Goal: Information Seeking & Learning: Compare options

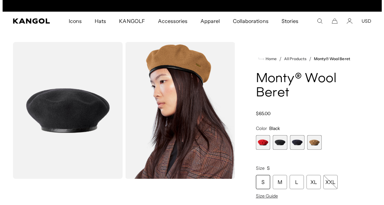
scroll to position [0, 133]
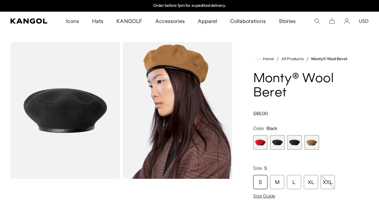
click at [315, 21] on icon "Search here" at bounding box center [317, 21] width 6 height 6
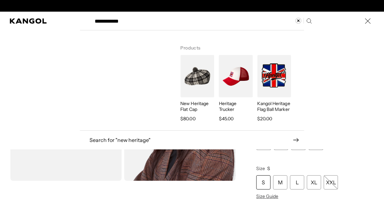
scroll to position [0, 0]
type input "**********"
click at [189, 81] on img "Search here" at bounding box center [197, 76] width 34 height 42
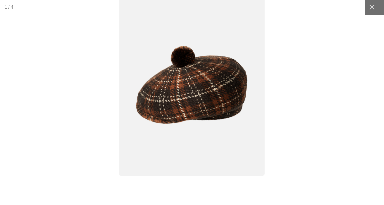
click at [368, 6] on icon at bounding box center [371, 7] width 6 height 6
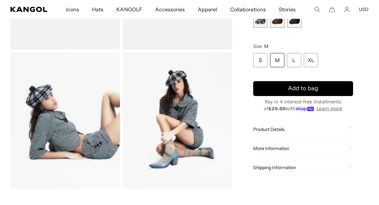
scroll to position [0, 133]
click at [367, 43] on div "Home / All Products / New Heritage Flat Cap New Heritage Flat Cap Regular price…" at bounding box center [302, 51] width 131 height 277
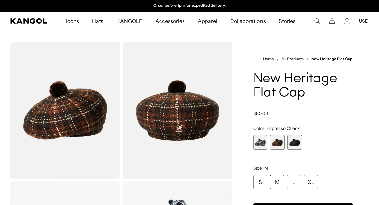
click at [298, 144] on span "3 of 3" at bounding box center [294, 142] width 15 height 15
click at [297, 145] on span "3 of 3" at bounding box center [294, 142] width 15 height 15
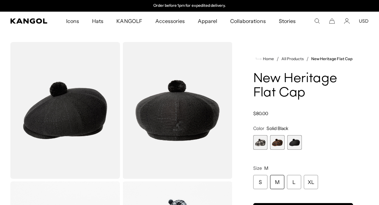
click at [60, 112] on img "Gallery Viewer" at bounding box center [64, 110] width 109 height 137
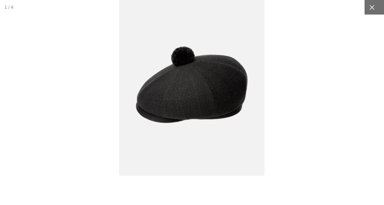
click at [368, 6] on icon at bounding box center [371, 7] width 6 height 6
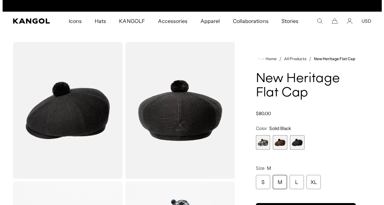
scroll to position [0, 133]
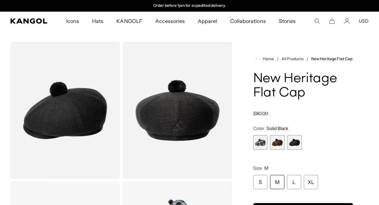
drag, startPoint x: 312, startPoint y: 20, endPoint x: 316, endPoint y: 23, distance: 4.6
click at [313, 20] on ul "Icons Icons Buckets & Casuals Berets 504s & 507s Baseball Caps Hats" at bounding box center [181, 21] width 266 height 19
click at [317, 21] on icon "Search here" at bounding box center [317, 21] width 6 height 6
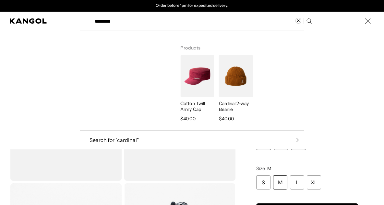
type input "********"
click at [233, 86] on img "Search here" at bounding box center [236, 76] width 34 height 42
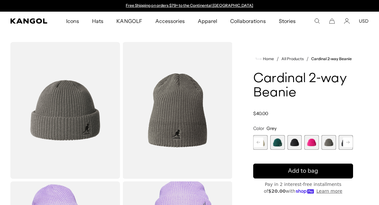
drag, startPoint x: 210, startPoint y: 35, endPoint x: 245, endPoint y: 36, distance: 35.6
click at [210, 35] on section "Loading... Home / All Products / Cardinal 2-way Beanie Cardinal 2-way Beanie Re…" at bounding box center [189, 176] width 379 height 292
click at [313, 18] on ul "Icons Icons Buckets & Casuals Berets 504s & 507s Baseball Caps Hats" at bounding box center [181, 21] width 266 height 19
click at [316, 19] on icon "Search here" at bounding box center [317, 21] width 6 height 6
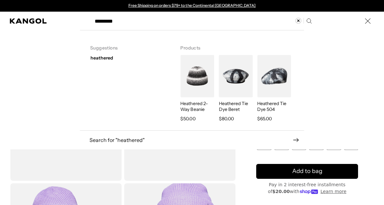
type input "*********"
click at [192, 105] on p "Heathered 2-Way Beanie" at bounding box center [197, 107] width 34 height 12
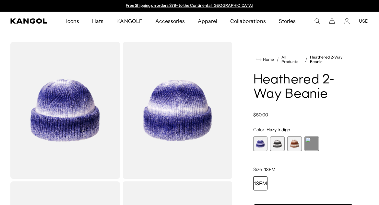
click at [295, 142] on span "3 of 4" at bounding box center [294, 144] width 15 height 15
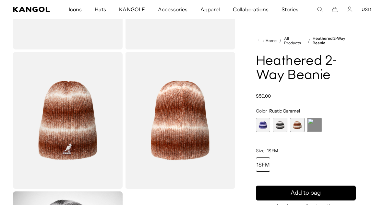
scroll to position [0, 133]
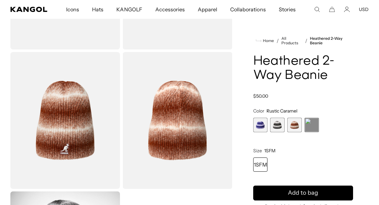
drag, startPoint x: 316, startPoint y: 7, endPoint x: 318, endPoint y: 12, distance: 5.8
click at [316, 7] on icon "Search here" at bounding box center [317, 9] width 6 height 6
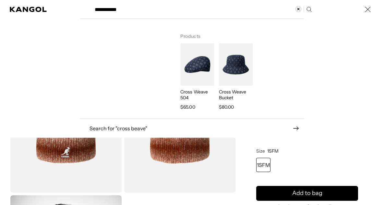
type input "**********"
click at [187, 52] on img "Search here" at bounding box center [197, 64] width 34 height 42
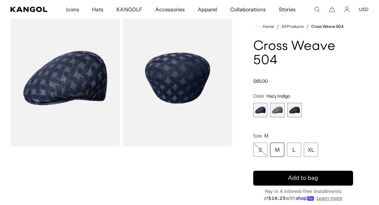
scroll to position [0, 133]
click at [313, 7] on ul "Icons Icons Buckets & Casuals Berets 504s & 507s Baseball Caps Hats" at bounding box center [181, 9] width 266 height 19
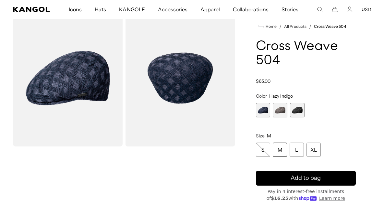
scroll to position [0, 0]
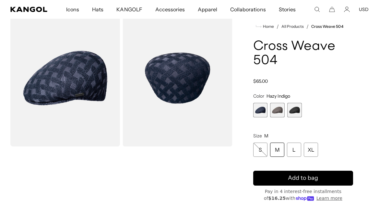
drag, startPoint x: 319, startPoint y: 7, endPoint x: 317, endPoint y: 10, distance: 3.7
click at [318, 7] on icon "Search here" at bounding box center [317, 9] width 6 height 6
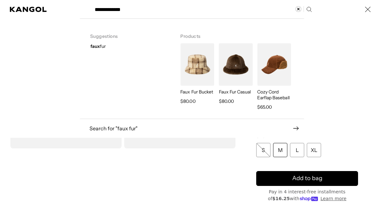
scroll to position [0, 133]
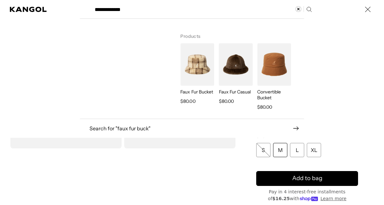
type input "**********"
click at [188, 70] on img "Search here" at bounding box center [197, 64] width 34 height 42
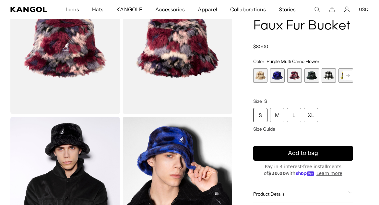
scroll to position [0, 133]
drag, startPoint x: 312, startPoint y: 75, endPoint x: 143, endPoint y: 117, distance: 174.9
click at [312, 75] on span "4 of 12" at bounding box center [311, 75] width 15 height 15
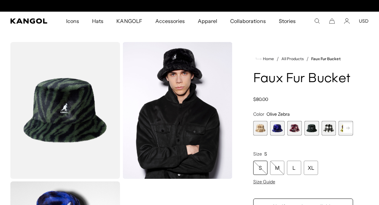
scroll to position [0, 133]
drag, startPoint x: 343, startPoint y: 124, endPoint x: 348, endPoint y: 126, distance: 4.5
click at [345, 124] on rect at bounding box center [348, 128] width 10 height 10
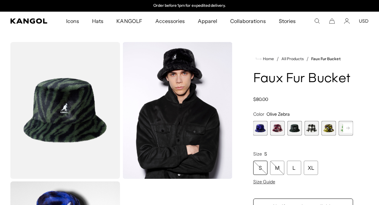
click at [348, 126] on rect at bounding box center [348, 128] width 10 height 10
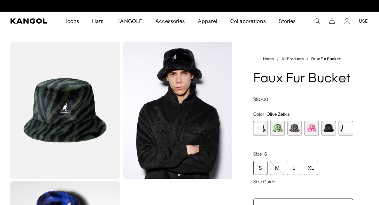
scroll to position [0, 0]
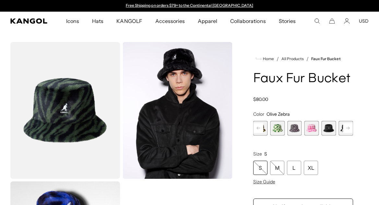
click at [348, 126] on rect at bounding box center [348, 128] width 10 height 10
click at [307, 126] on span "10 of 12" at bounding box center [311, 128] width 15 height 15
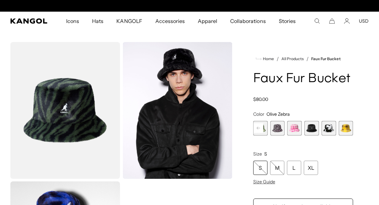
scroll to position [0, 133]
click at [317, 127] on span "10 of 12" at bounding box center [311, 128] width 15 height 15
click at [312, 127] on span "10 of 12" at bounding box center [311, 128] width 15 height 15
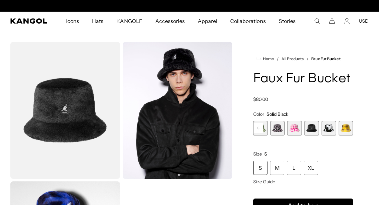
scroll to position [0, 133]
click at [257, 127] on rect at bounding box center [258, 128] width 10 height 10
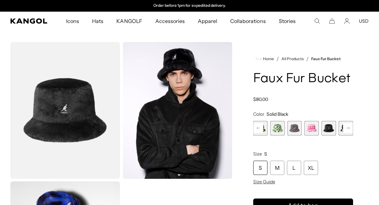
click at [257, 127] on rect at bounding box center [258, 128] width 10 height 10
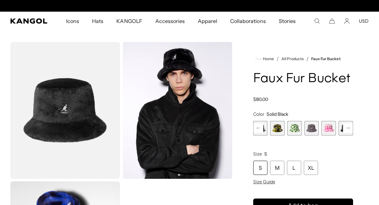
scroll to position [0, 0]
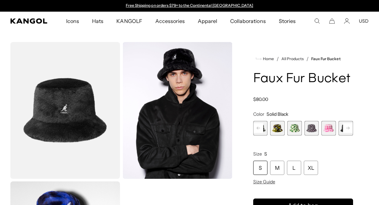
click at [257, 127] on rect at bounding box center [258, 128] width 10 height 10
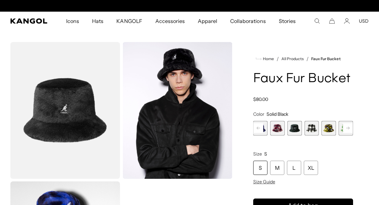
scroll to position [0, 133]
click at [257, 127] on rect at bounding box center [258, 128] width 10 height 10
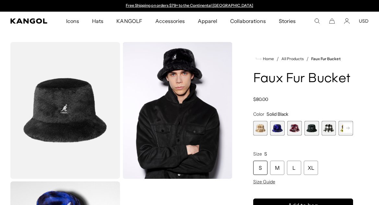
click at [350, 128] on rect at bounding box center [348, 128] width 10 height 10
click at [352, 125] on rect at bounding box center [348, 128] width 10 height 10
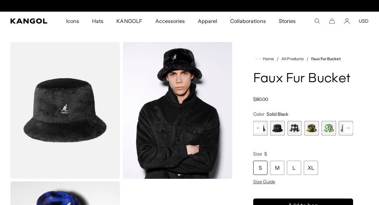
click at [351, 125] on rect at bounding box center [348, 128] width 10 height 10
click at [350, 124] on rect at bounding box center [348, 128] width 10 height 10
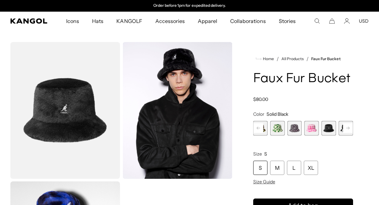
click at [350, 124] on rect at bounding box center [348, 128] width 10 height 10
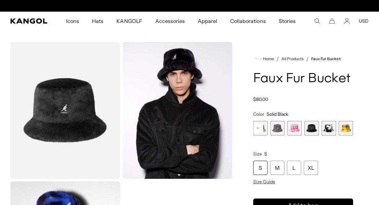
scroll to position [0, 0]
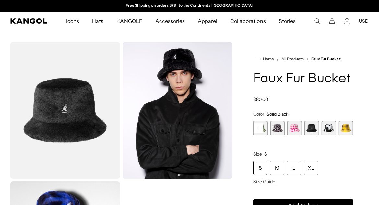
click at [260, 125] on rect at bounding box center [258, 128] width 10 height 10
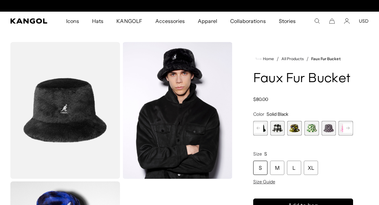
scroll to position [0, 133]
click at [260, 125] on rect at bounding box center [258, 128] width 10 height 10
drag, startPoint x: 259, startPoint y: 125, endPoint x: 254, endPoint y: 130, distance: 7.6
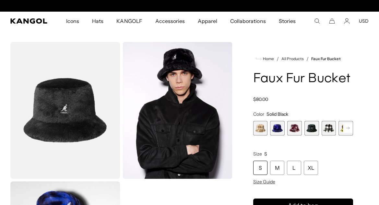
click at [259, 125] on span "1 of 12" at bounding box center [260, 128] width 15 height 15
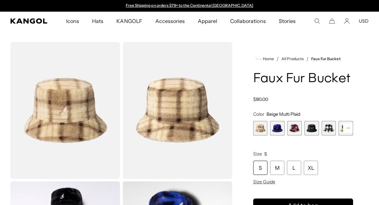
drag, startPoint x: 273, startPoint y: 125, endPoint x: 280, endPoint y: 127, distance: 7.6
click at [274, 126] on span "2 of 12" at bounding box center [277, 128] width 15 height 15
drag, startPoint x: 273, startPoint y: 123, endPoint x: 299, endPoint y: 126, distance: 26.7
click at [273, 123] on span "2 of 12" at bounding box center [277, 128] width 15 height 15
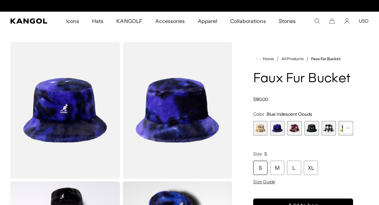
scroll to position [0, 133]
click at [289, 124] on span "3 of 12" at bounding box center [294, 128] width 15 height 15
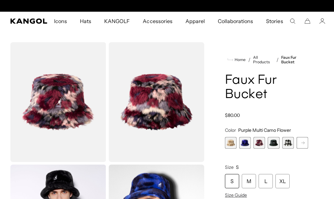
scroll to position [0, 133]
drag, startPoint x: 137, startPoint y: 30, endPoint x: 169, endPoint y: 41, distance: 33.3
click at [140, 31] on section "Loading..." at bounding box center [167, 176] width 334 height 293
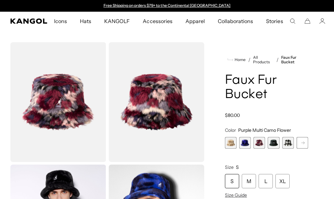
click at [303, 141] on rect at bounding box center [303, 143] width 10 height 10
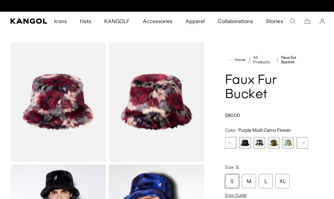
click at [303, 141] on rect at bounding box center [303, 143] width 10 height 10
click at [304, 144] on rect at bounding box center [303, 143] width 10 height 10
click at [302, 142] on rect at bounding box center [303, 143] width 10 height 10
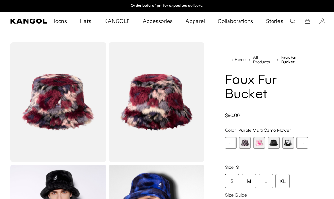
drag, startPoint x: 271, startPoint y: 139, endPoint x: 257, endPoint y: 141, distance: 13.9
click at [271, 140] on span "10 of 12" at bounding box center [274, 143] width 12 height 12
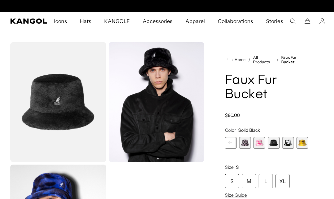
scroll to position [0, 133]
